Goal: Task Accomplishment & Management: Use online tool/utility

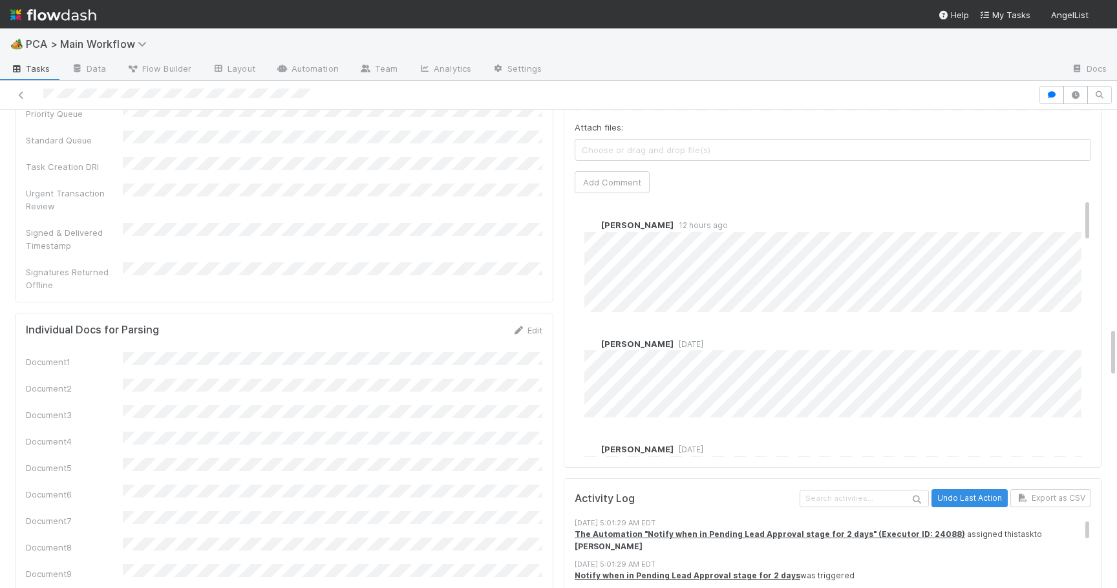
scroll to position [2064, 0]
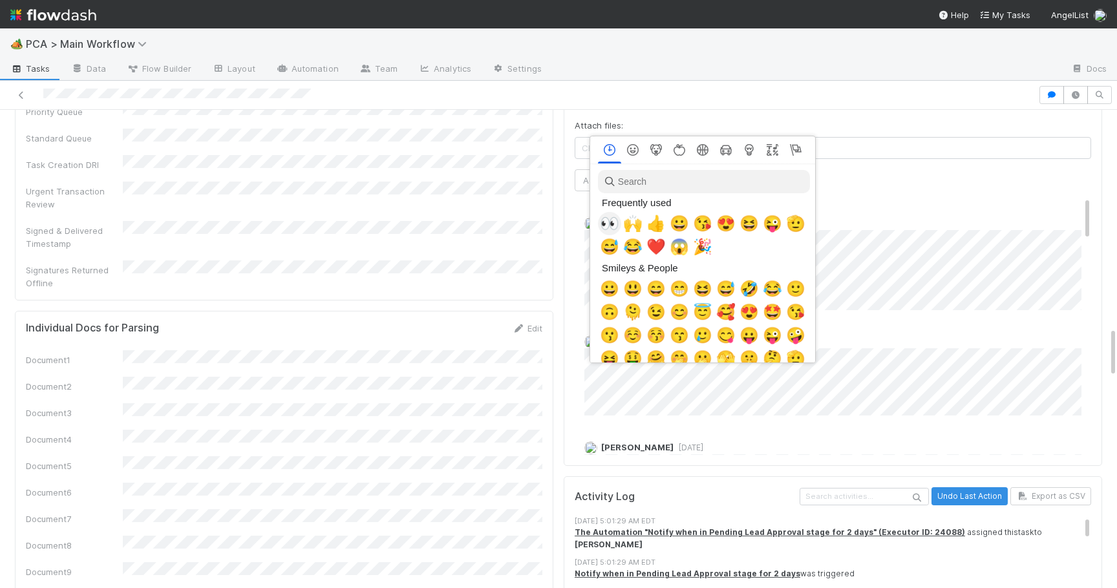
click at [615, 219] on span "👀" at bounding box center [609, 224] width 19 height 18
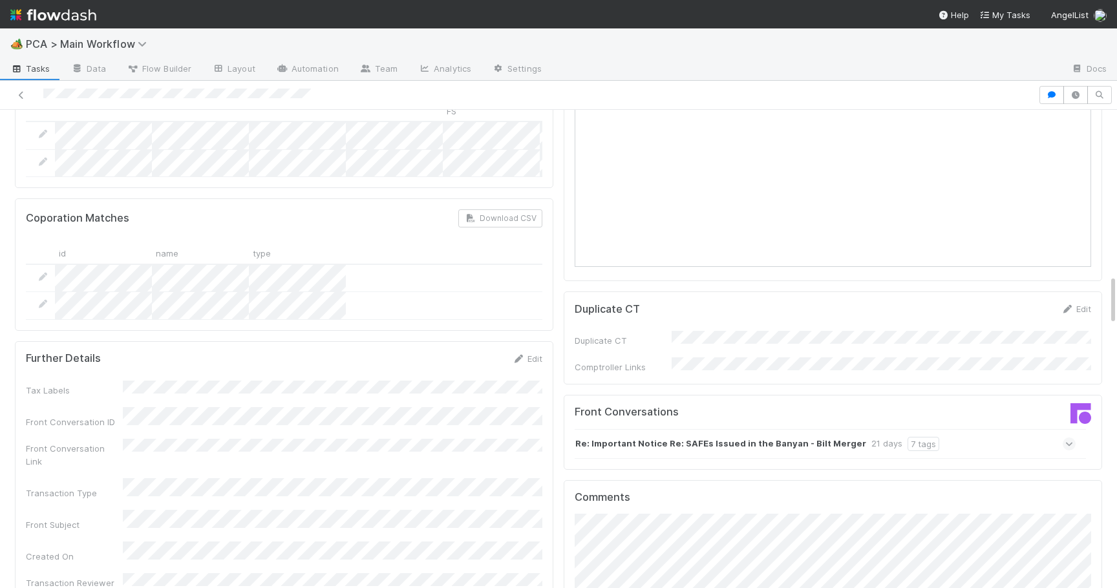
scroll to position [1538, 0]
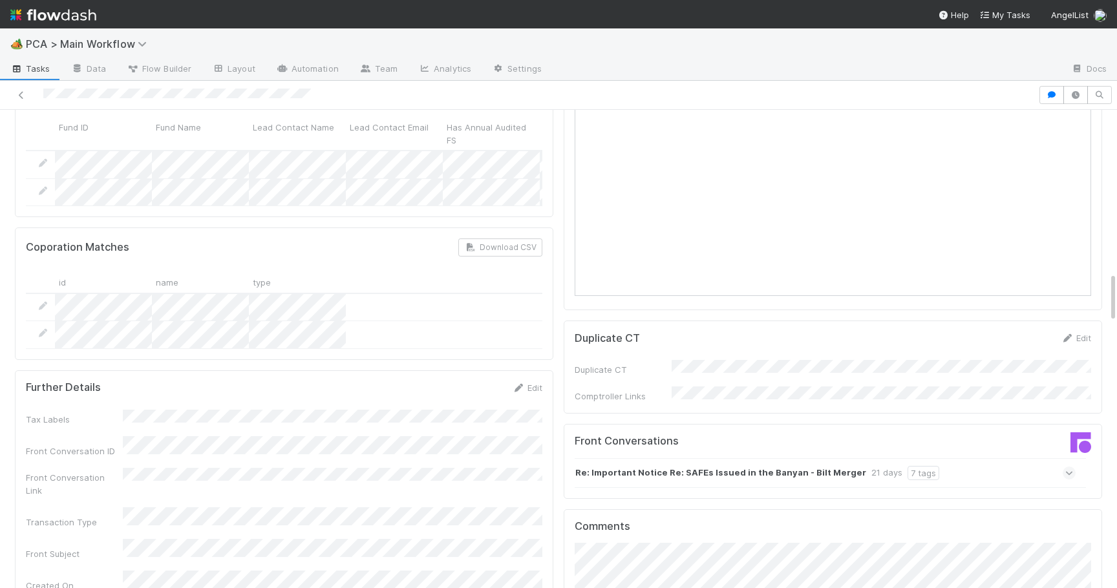
click at [1066, 467] on icon at bounding box center [1069, 473] width 8 height 13
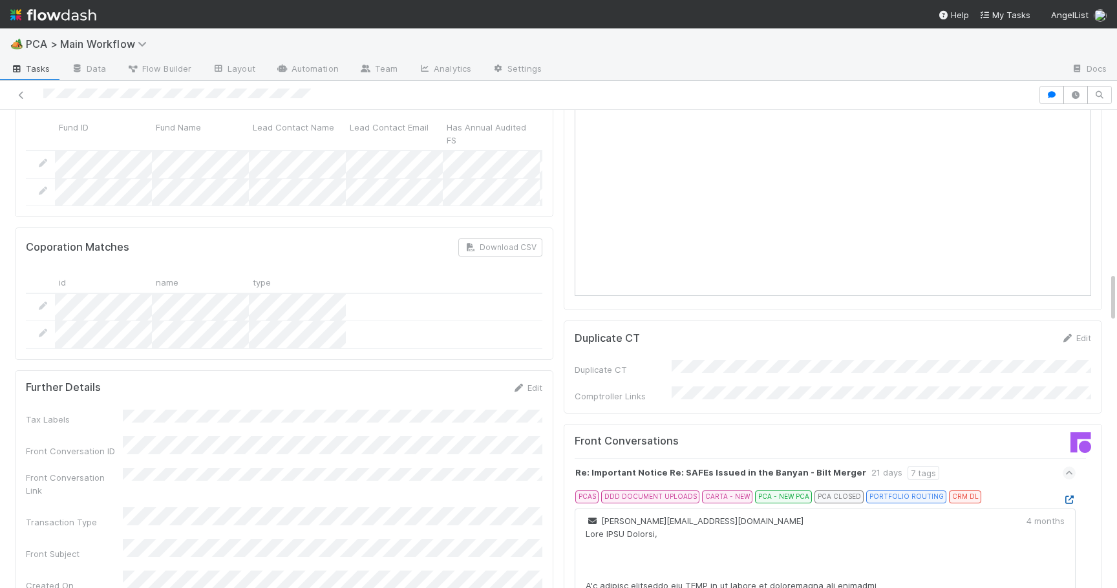
click at [1068, 496] on icon at bounding box center [1069, 500] width 13 height 8
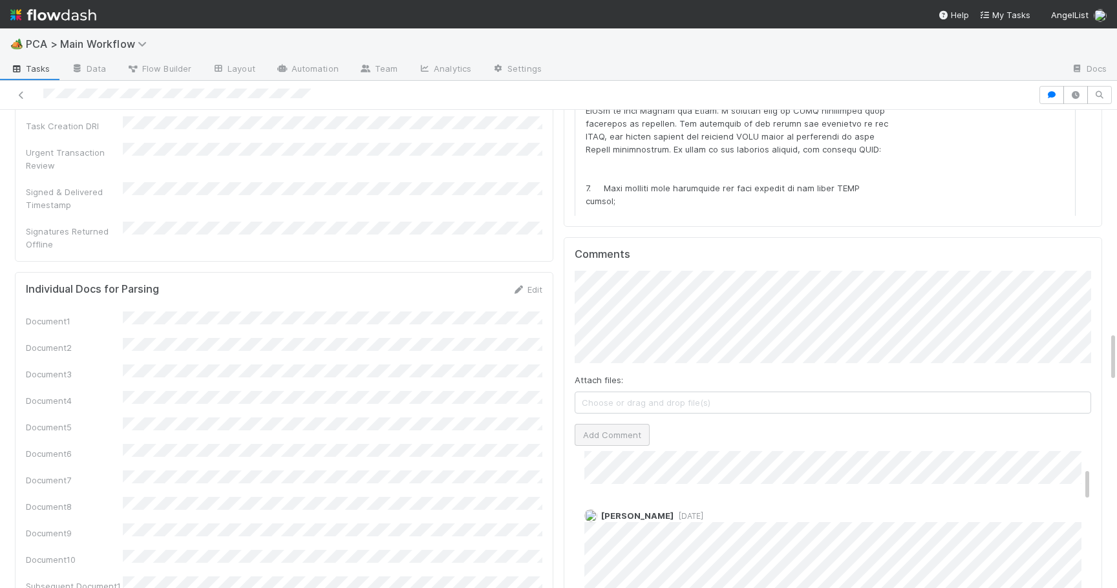
scroll to position [0, 0]
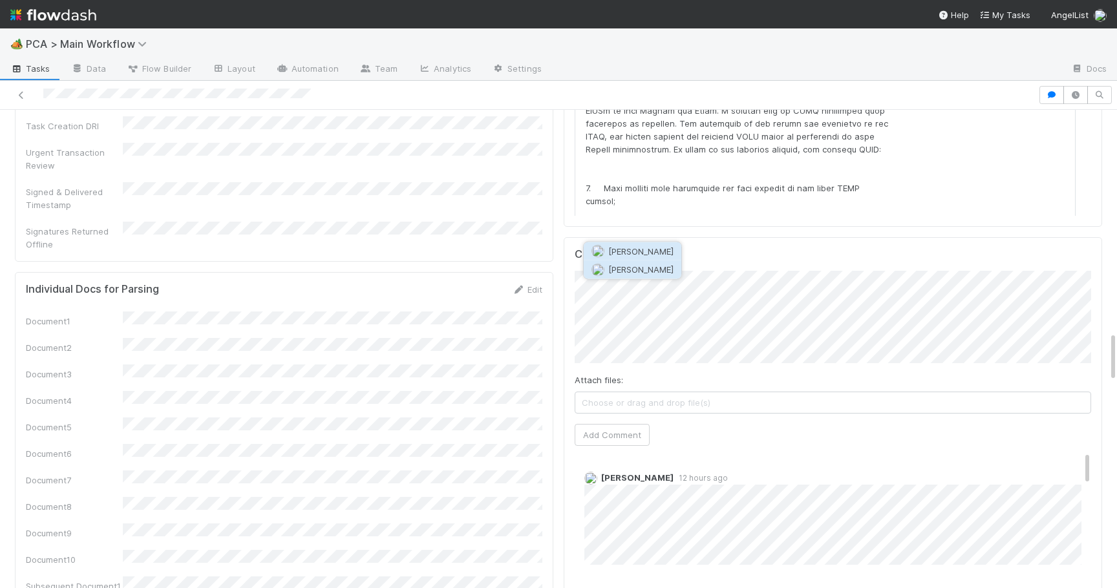
click at [642, 277] on button "[PERSON_NAME]" at bounding box center [633, 269] width 98 height 18
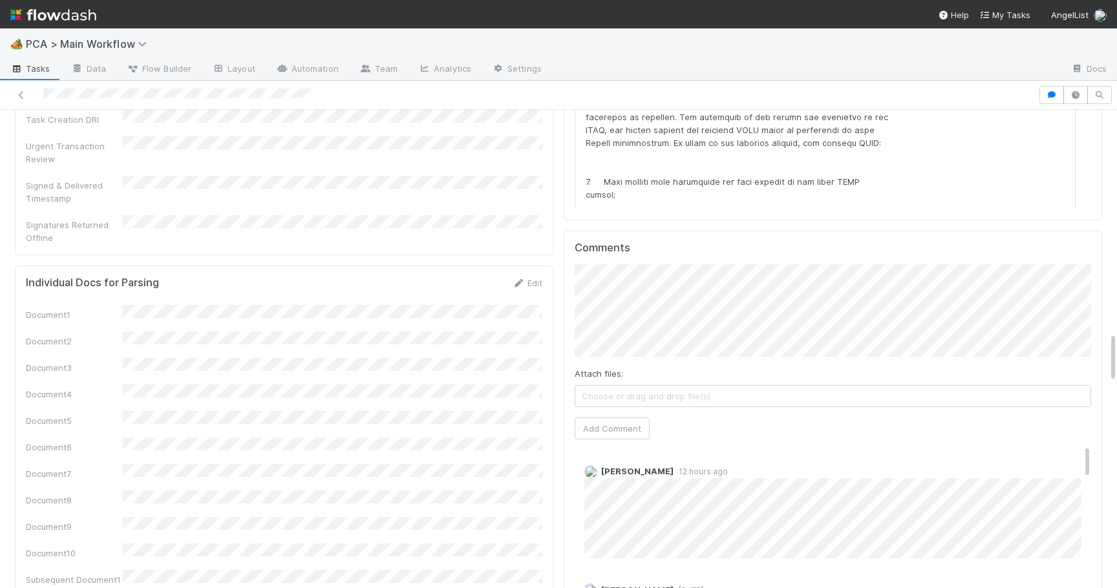
scroll to position [2112, 0]
click at [618, 415] on button "Add Comment" at bounding box center [612, 426] width 75 height 22
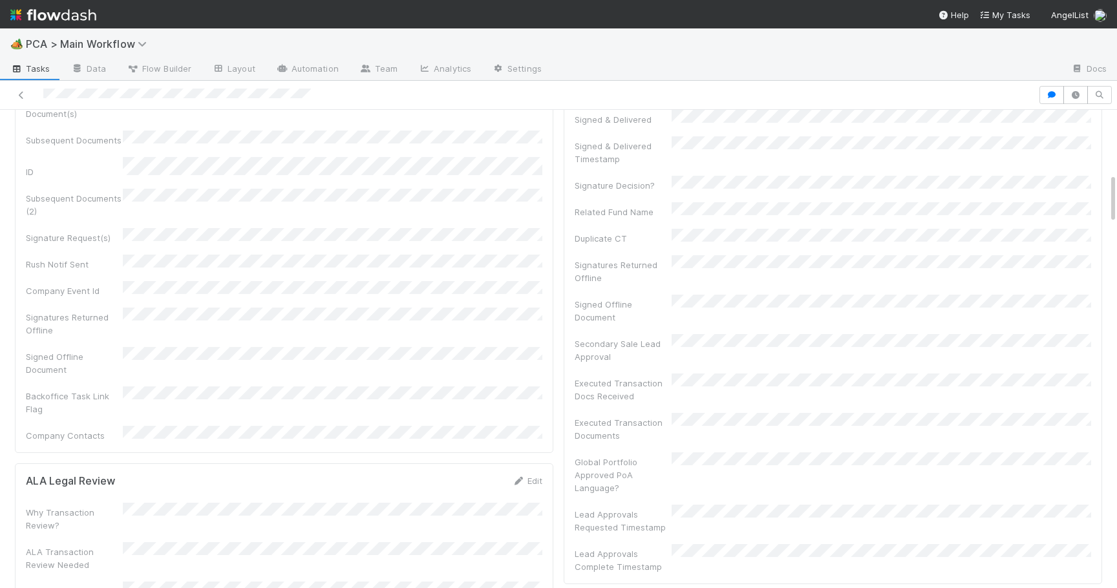
scroll to position [0, 0]
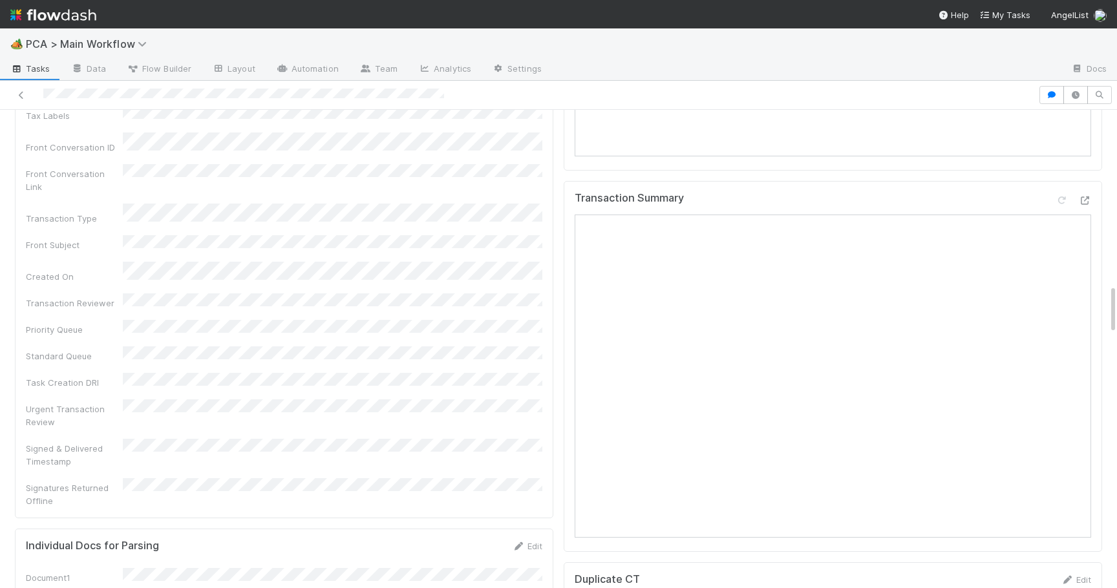
scroll to position [1684, 0]
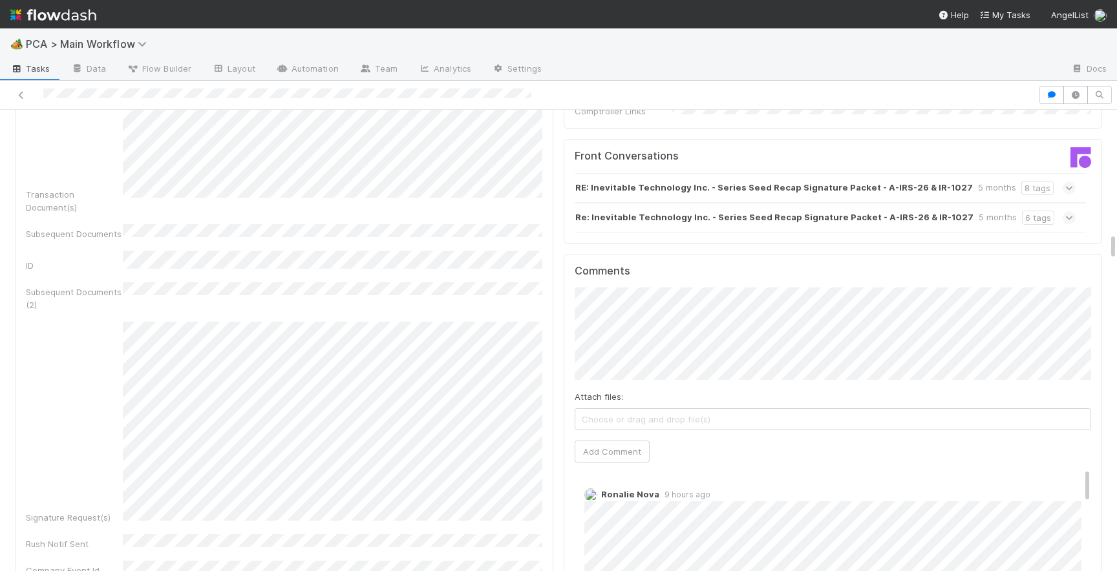
scroll to position [3, 0]
click at [644, 266] on span "Roselyn de Villa" at bounding box center [640, 265] width 65 height 10
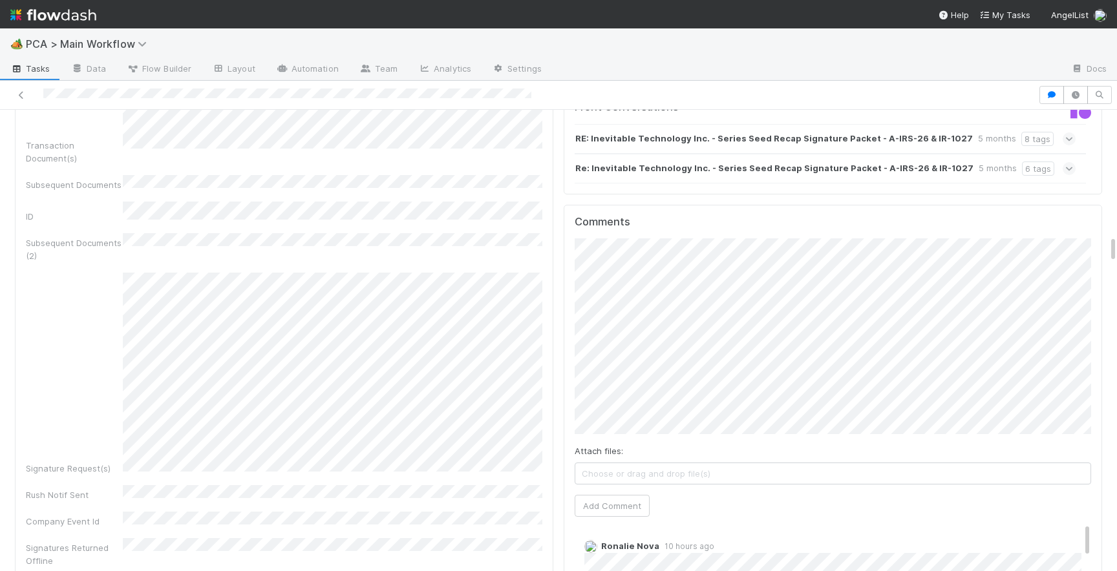
scroll to position [2068, 0]
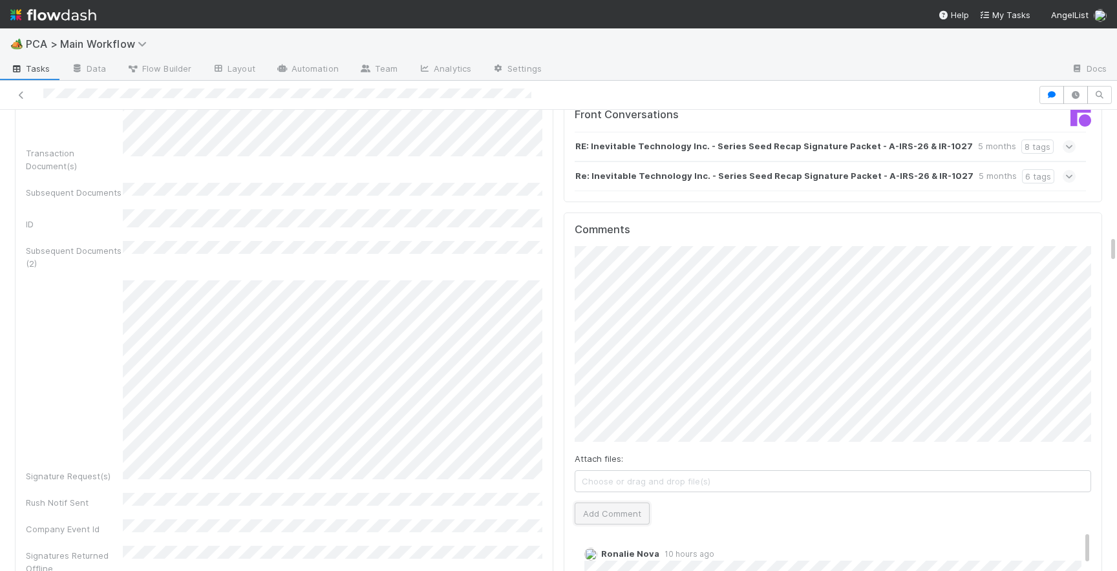
click at [620, 503] on button "Add Comment" at bounding box center [612, 514] width 75 height 22
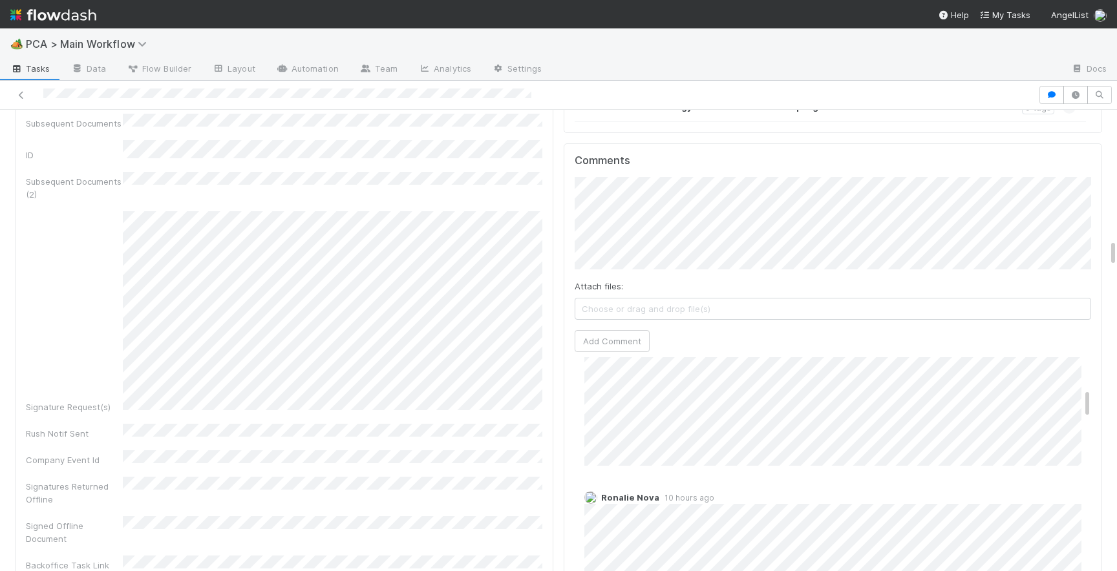
scroll to position [0, 0]
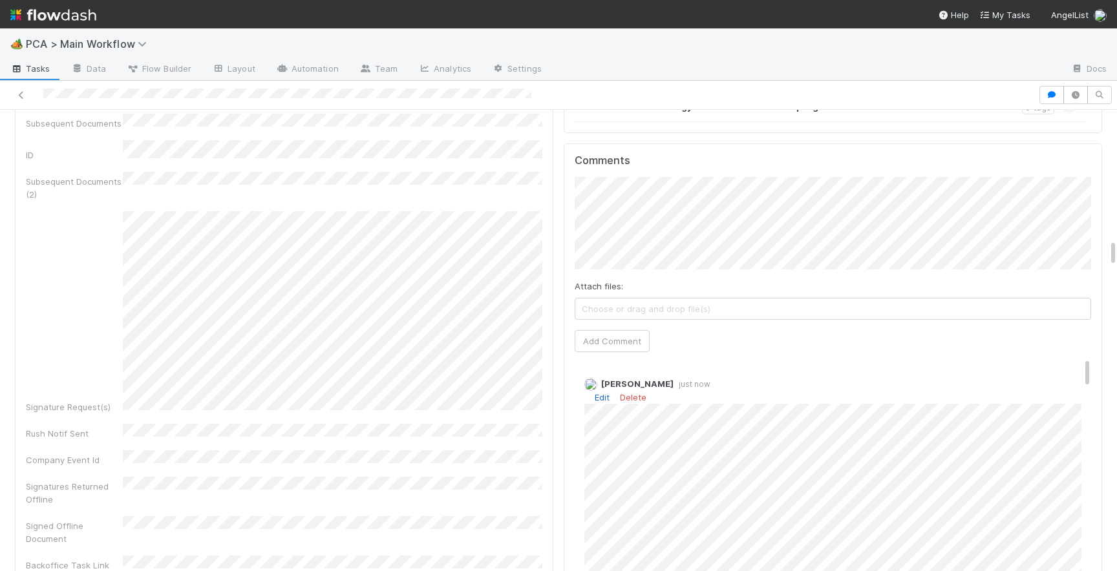
click at [602, 392] on link "Edit" at bounding box center [602, 397] width 15 height 10
click at [580, 377] on div "Josh Tarr just now" at bounding box center [833, 500] width 516 height 264
type input "https://comptroller.internal.angellist.com/v/corporations/01989d03c15676e9aeeee…"
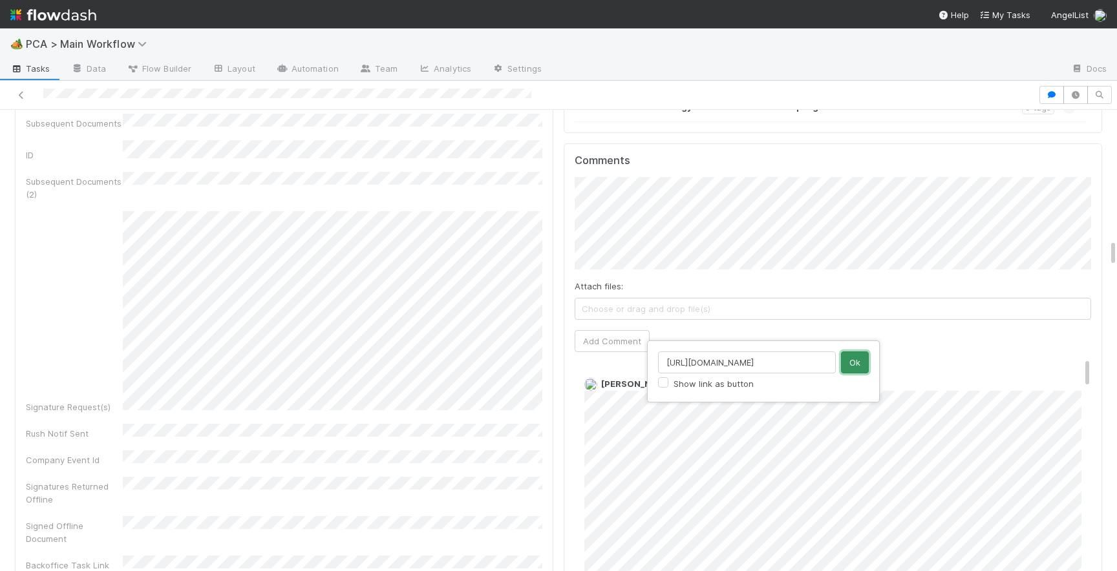
click at [854, 363] on button "Ok" at bounding box center [855, 363] width 28 height 22
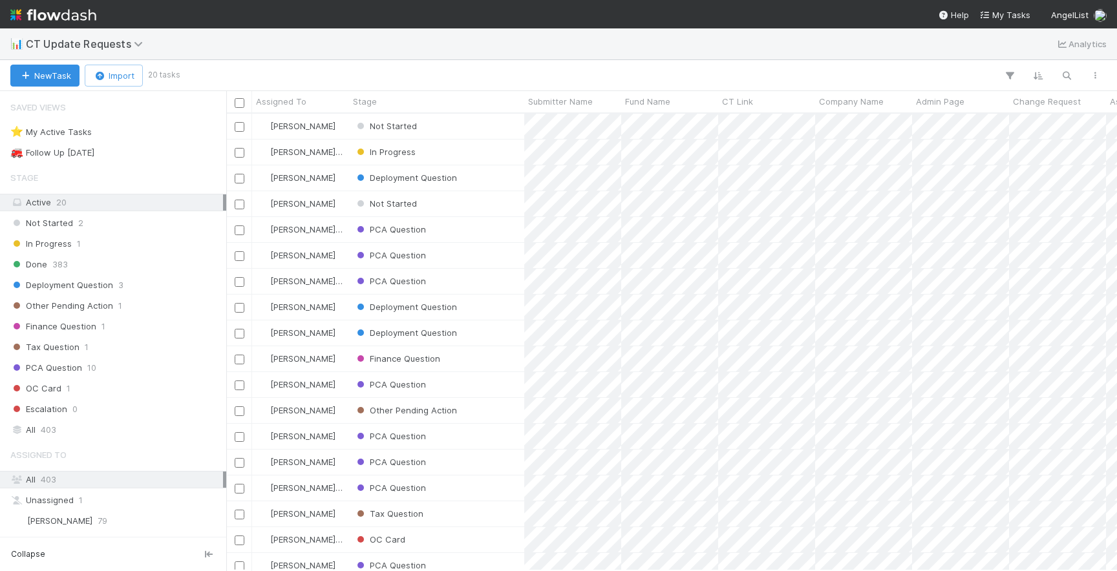
scroll to position [457, 891]
click at [48, 70] on button "New Task" at bounding box center [44, 76] width 69 height 22
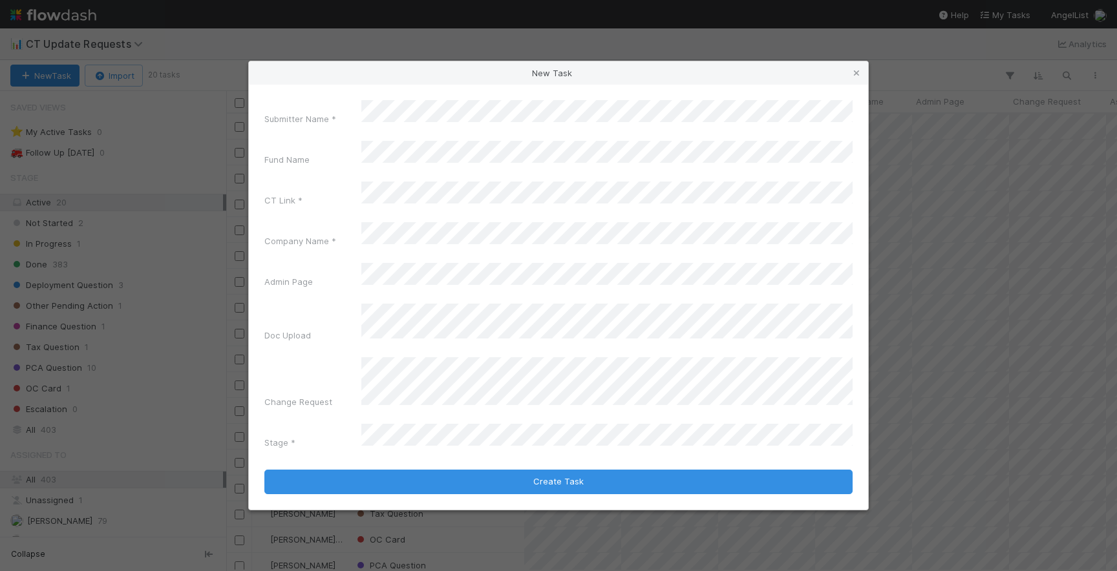
click at [745, 391] on div "Submitter Name * Fund Name CT Link * Company Name * Admin Page Doc Upload Chang…" at bounding box center [558, 277] width 588 height 354
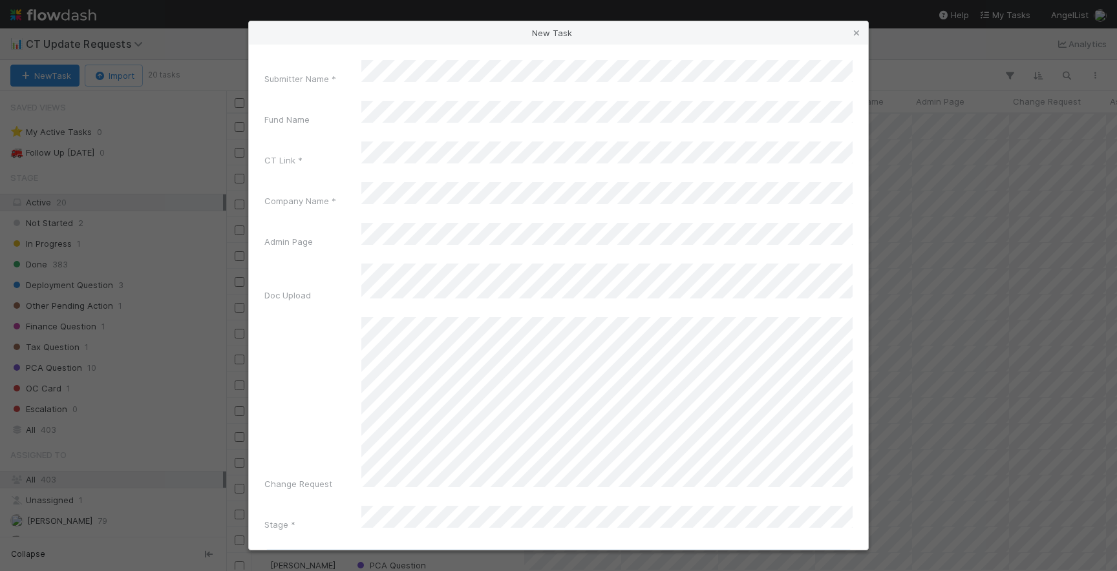
click at [522, 552] on button "Create Task" at bounding box center [558, 564] width 588 height 25
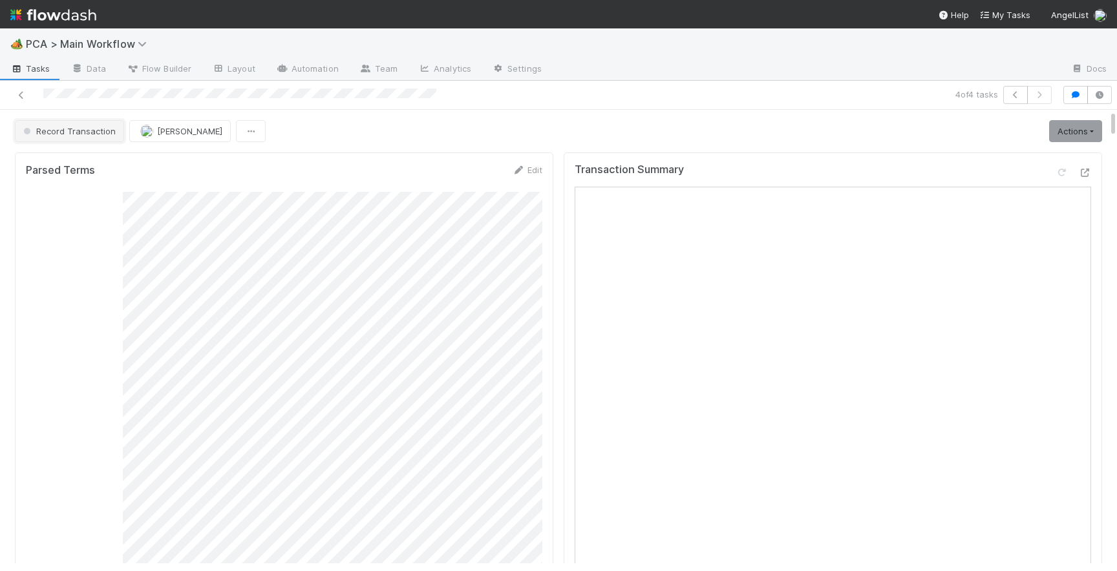
click at [61, 136] on button "Record Transaction" at bounding box center [69, 131] width 109 height 22
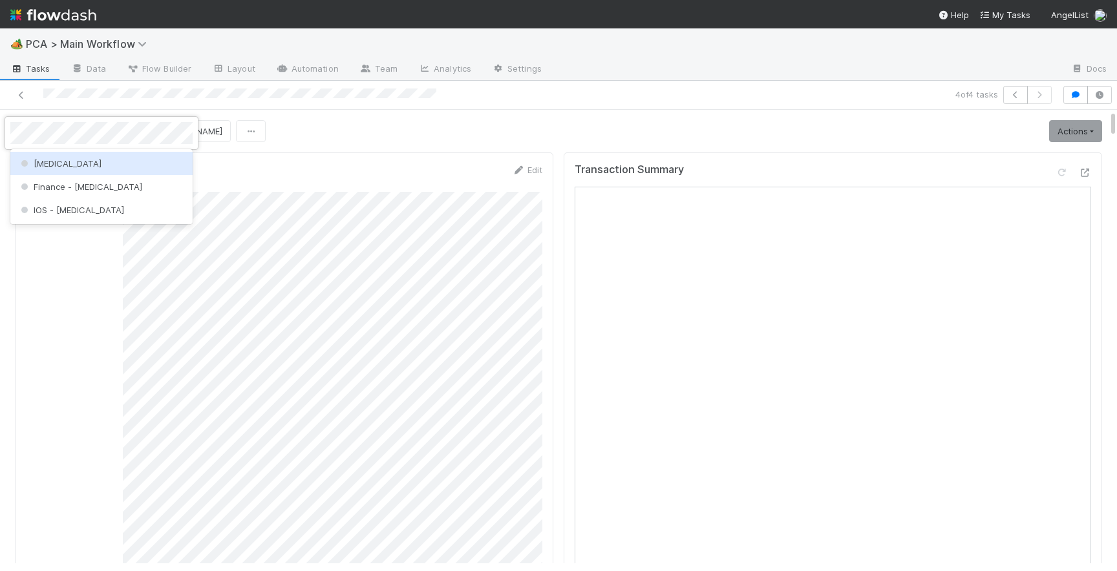
click at [69, 165] on div "[MEDICAL_DATA]" at bounding box center [101, 163] width 182 height 23
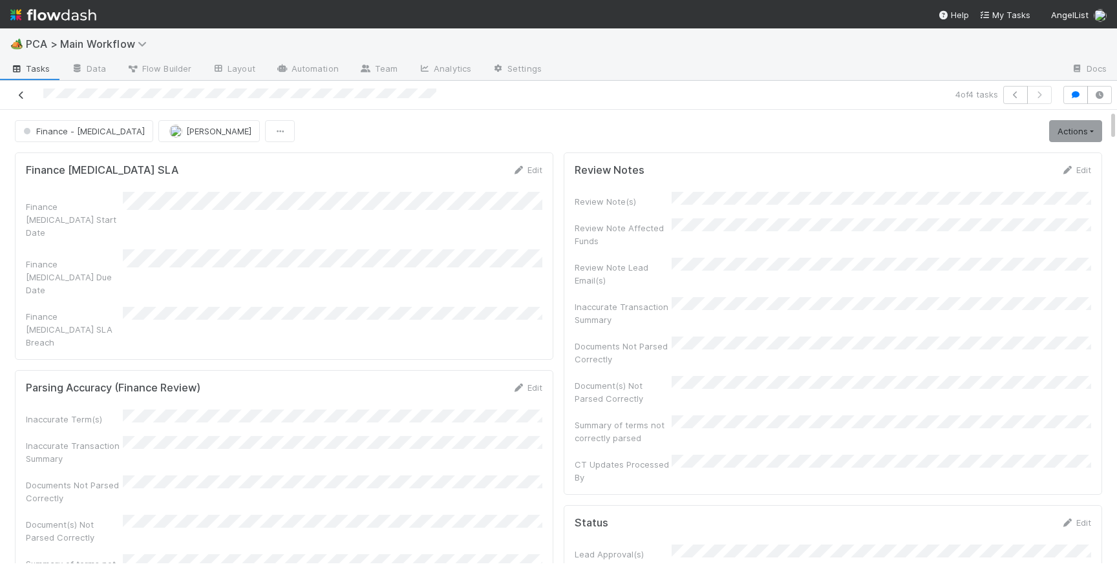
click at [18, 93] on icon at bounding box center [21, 95] width 13 height 8
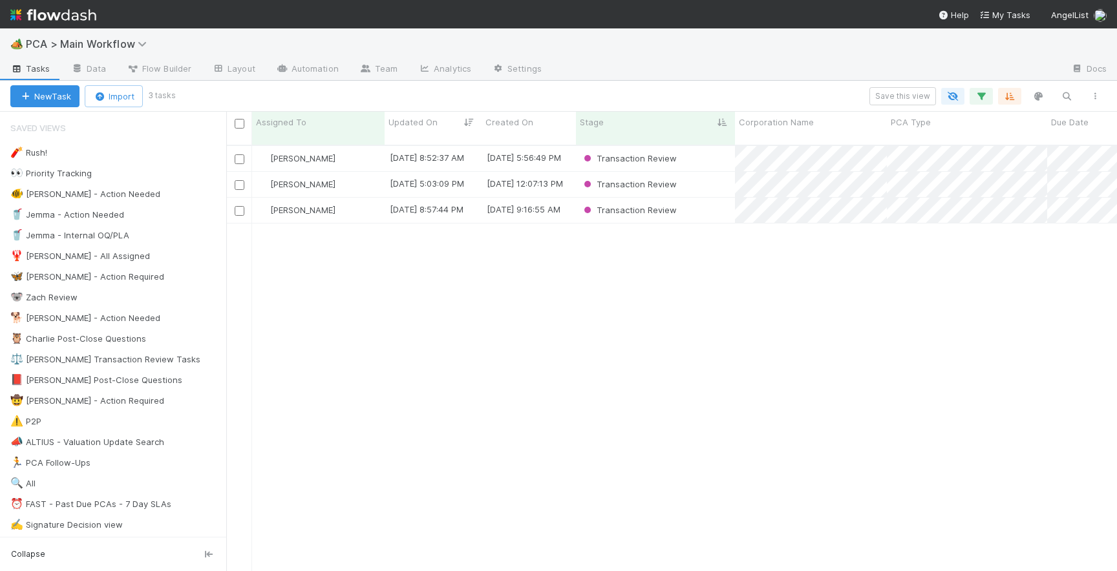
scroll to position [0, 1]
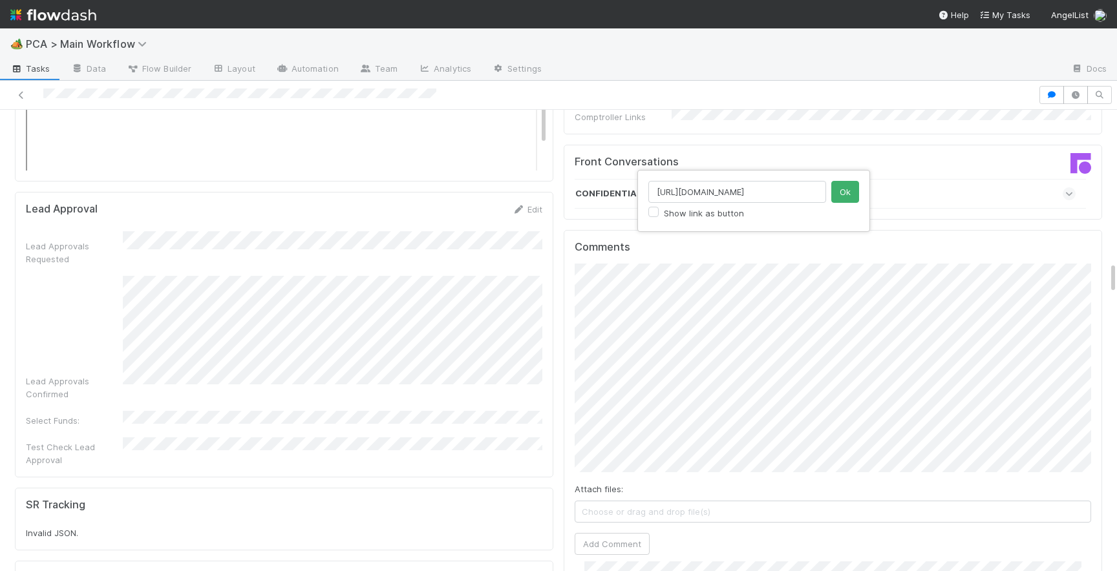
scroll to position [0, 221]
type input "[URL][DOMAIN_NAME]"
click at [849, 193] on button "Ok" at bounding box center [845, 192] width 28 height 22
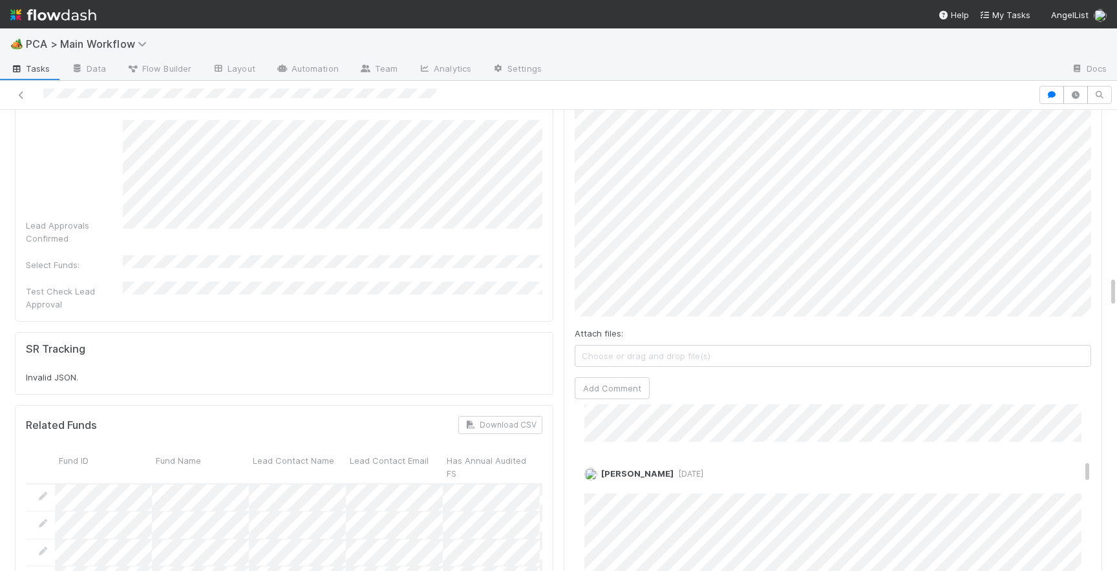
scroll to position [2346, 0]
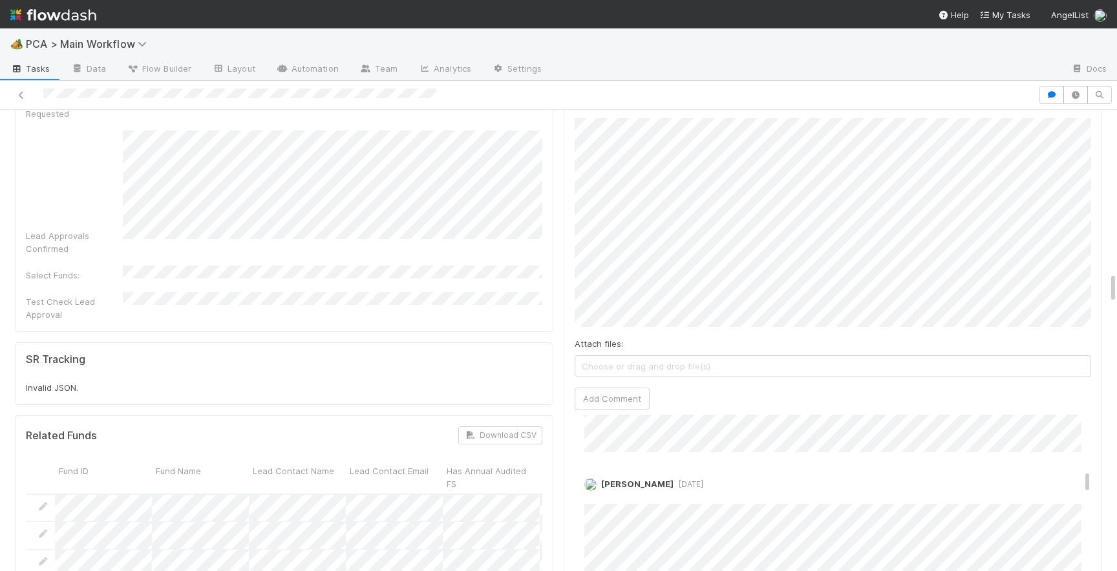
click at [662, 356] on span "Choose or drag and drop file(s)" at bounding box center [832, 366] width 515 height 21
click at [602, 388] on button "Add Comment" at bounding box center [612, 399] width 75 height 22
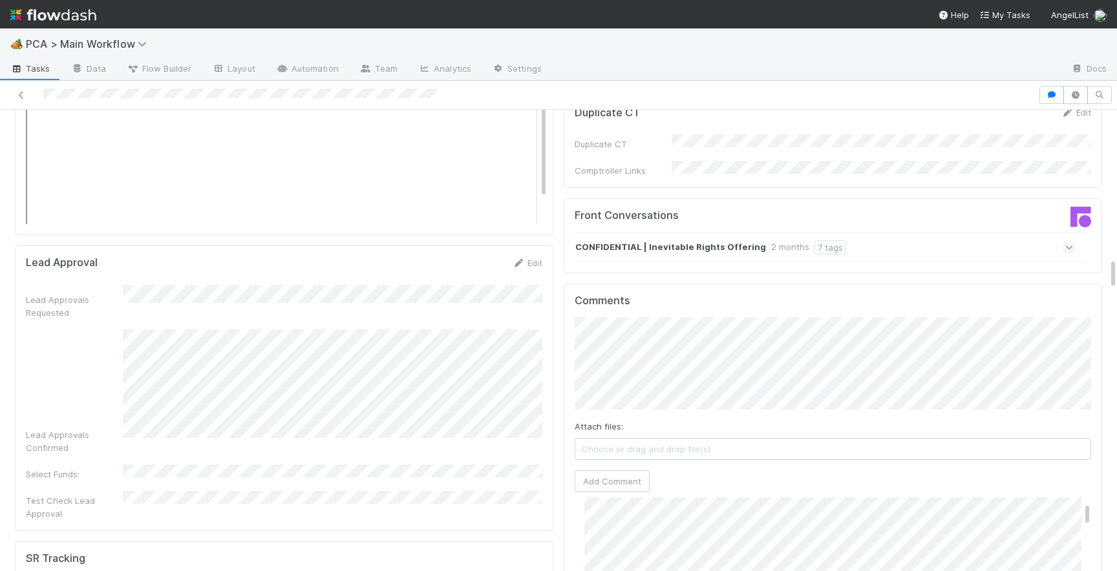
scroll to position [2140, 0]
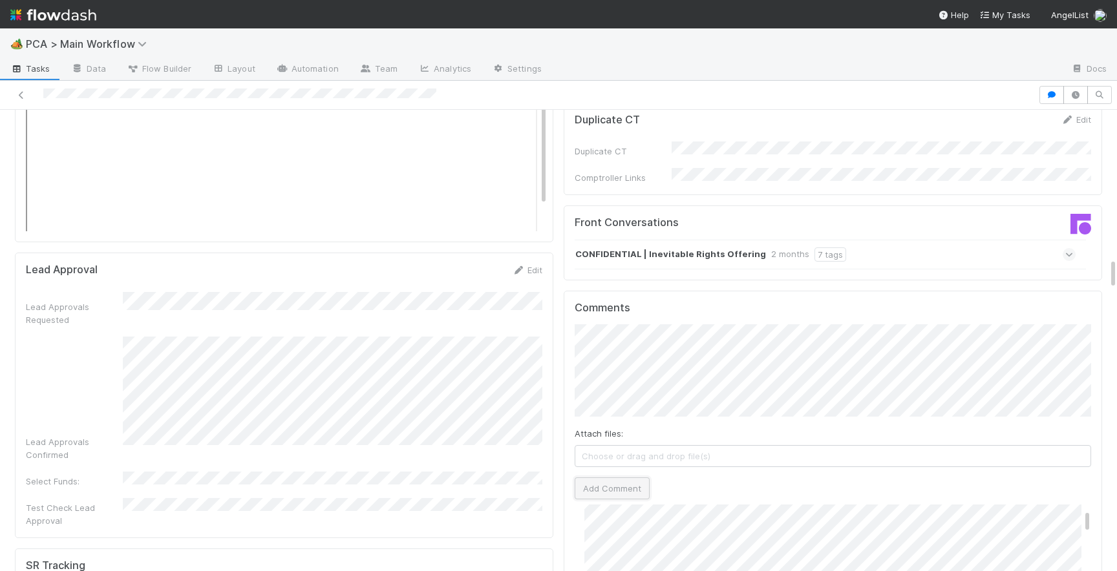
click at [585, 478] on button "Add Comment" at bounding box center [612, 489] width 75 height 22
